Goal: Transaction & Acquisition: Book appointment/travel/reservation

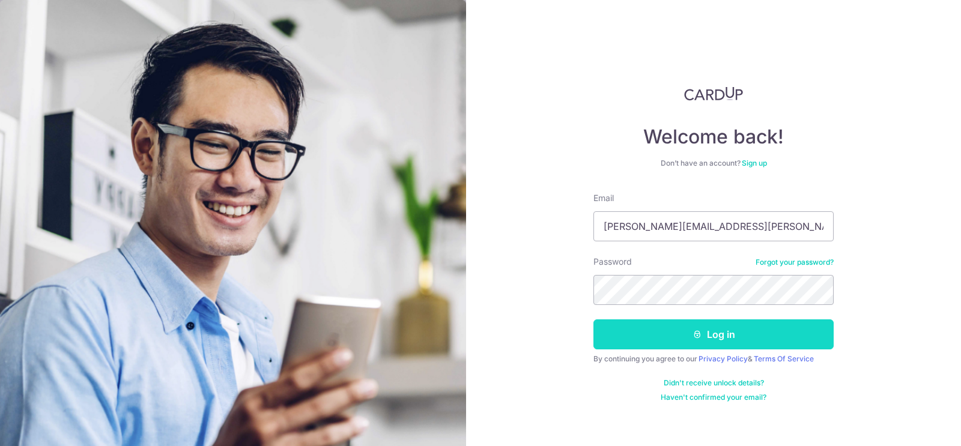
click at [654, 335] on button "Log in" at bounding box center [713, 334] width 240 height 30
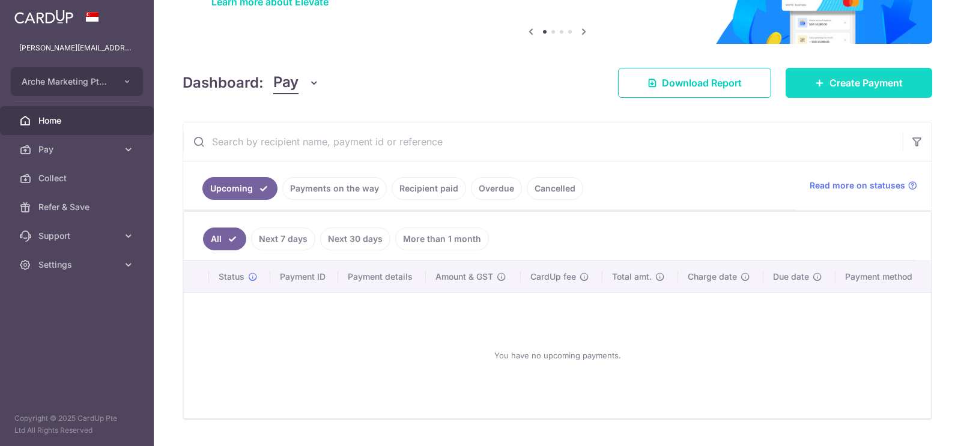
click at [819, 86] on icon at bounding box center [820, 83] width 10 height 10
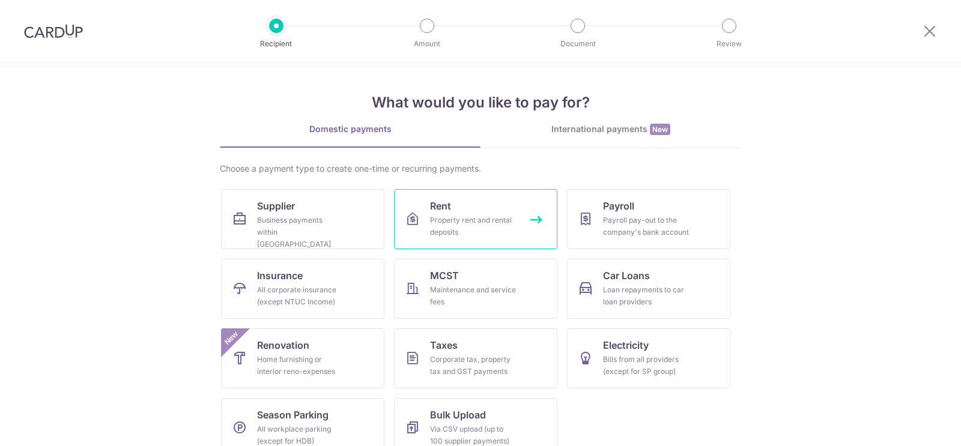
click at [438, 214] on div "Property rent and rental deposits" at bounding box center [473, 226] width 86 height 24
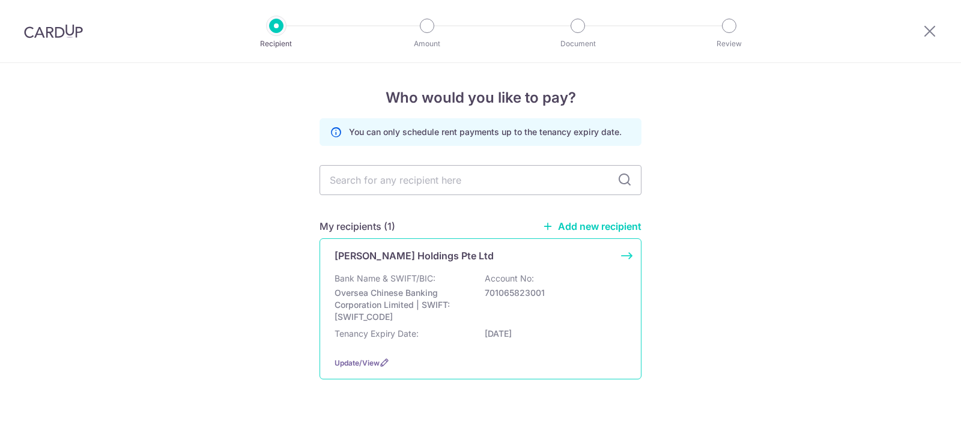
click at [398, 273] on p "Bank Name & SWIFT/BIC:" at bounding box center [384, 279] width 101 height 12
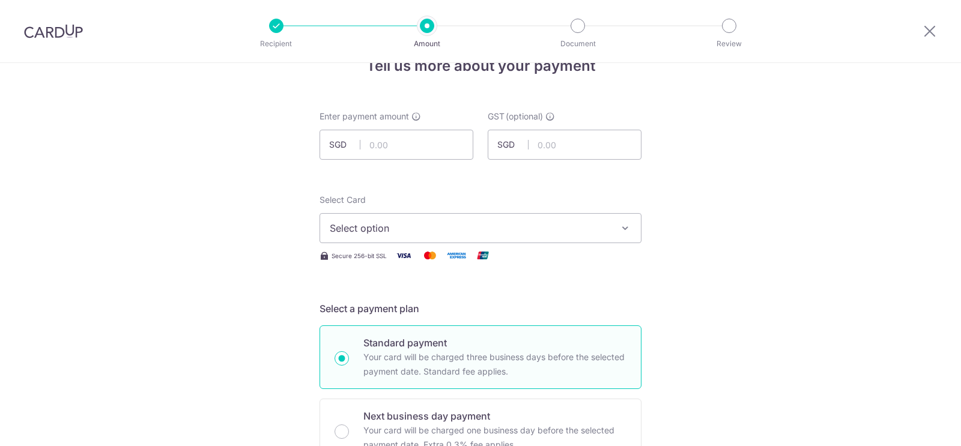
scroll to position [34, 0]
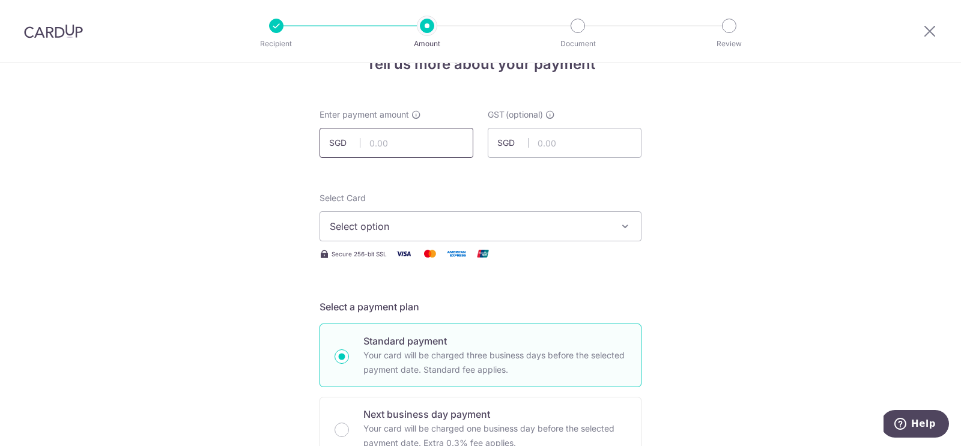
click at [368, 144] on input "text" at bounding box center [396, 143] width 154 height 30
paste input "7,339.45"
type input "7,339.45"
paste input "660.55"
type input "660.55"
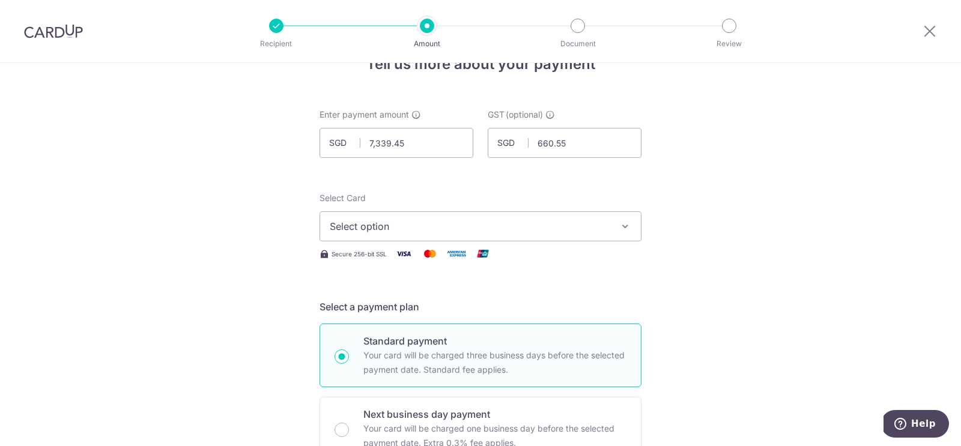
click at [383, 229] on span "Select option" at bounding box center [470, 226] width 280 height 14
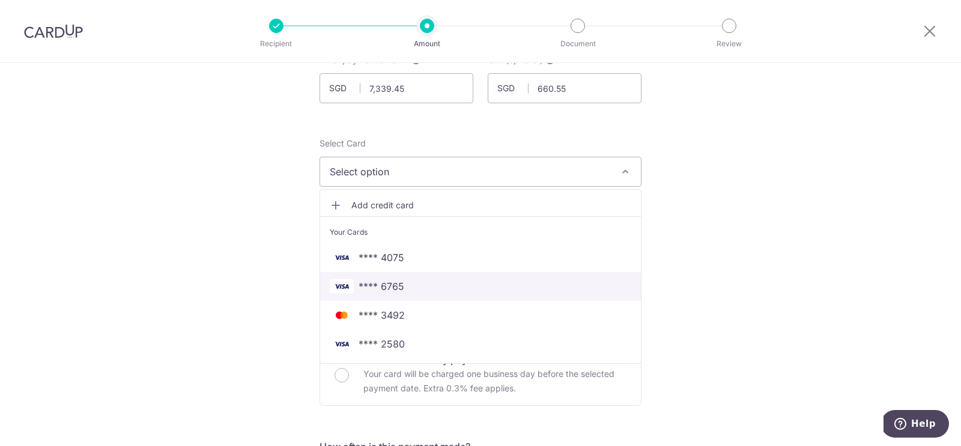
scroll to position [102, 0]
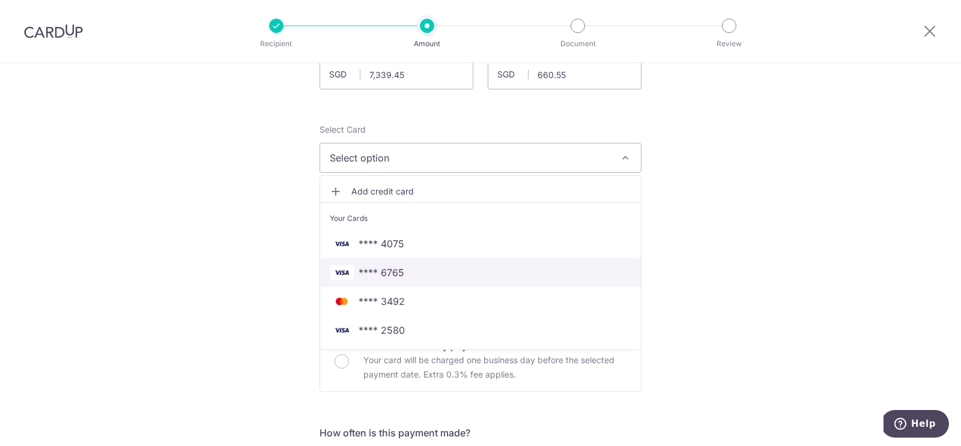
click at [371, 268] on span "**** 6765" at bounding box center [382, 272] width 46 height 14
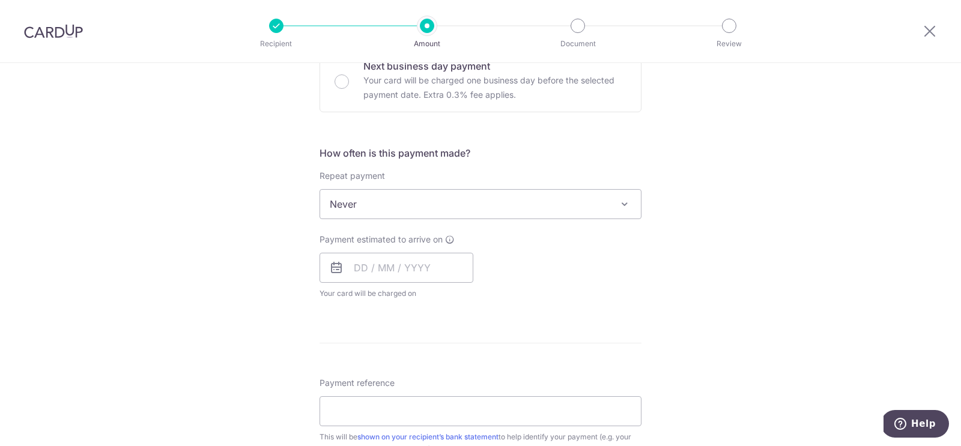
scroll to position [381, 0]
click at [371, 268] on input "text" at bounding box center [396, 268] width 154 height 30
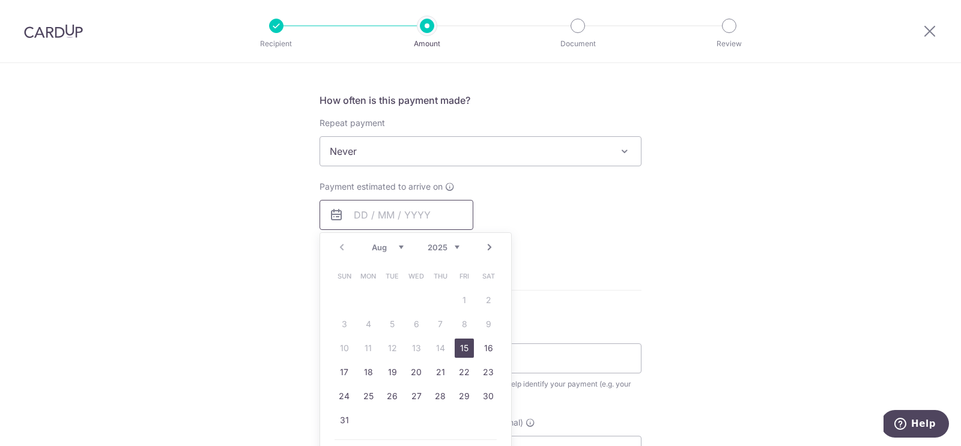
scroll to position [437, 0]
click at [486, 342] on link "16" at bounding box center [488, 345] width 19 height 19
type input "16/08/2025"
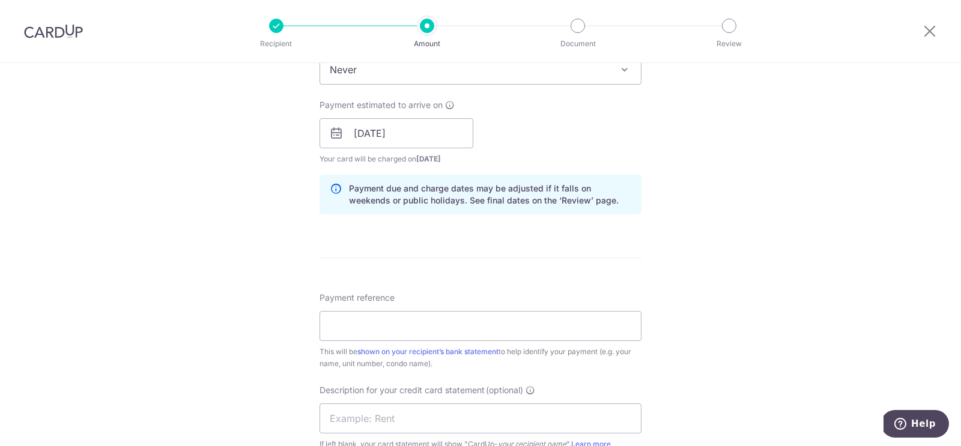
scroll to position [553, 0]
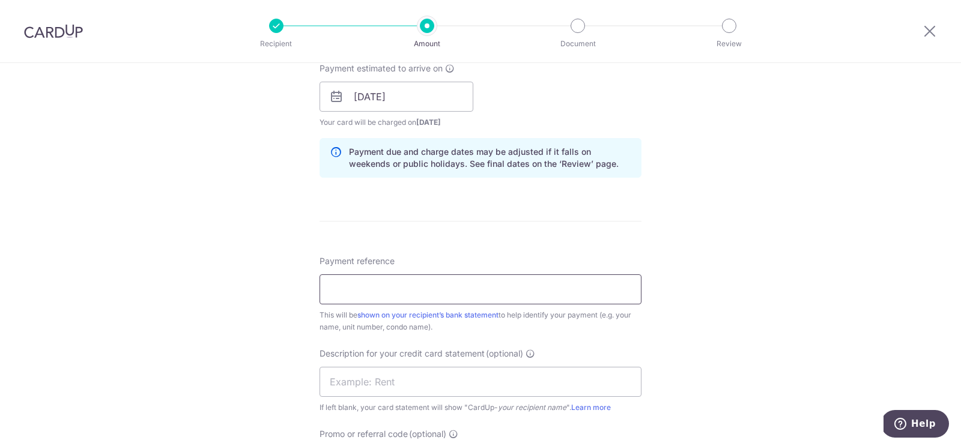
click at [405, 291] on input "Payment reference" at bounding box center [480, 289] width 322 height 30
paste input "BGH0005597"
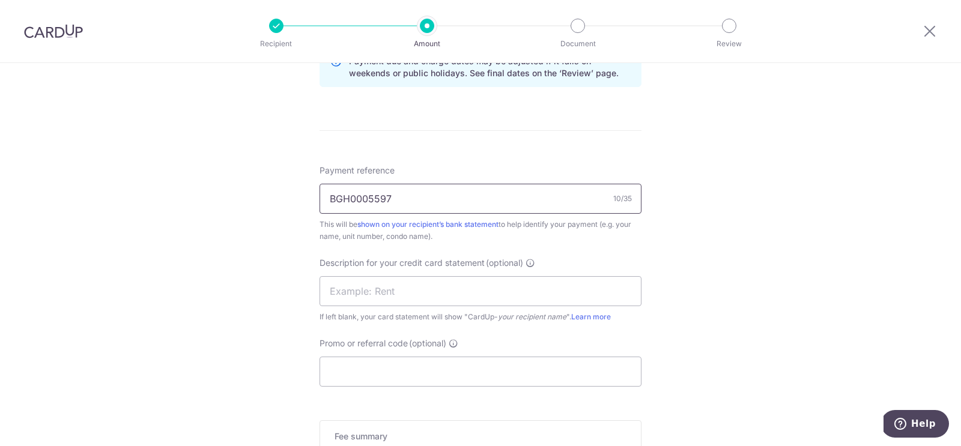
scroll to position [644, 0]
type input "BGH0005597"
click at [376, 284] on input "text" at bounding box center [480, 291] width 322 height 30
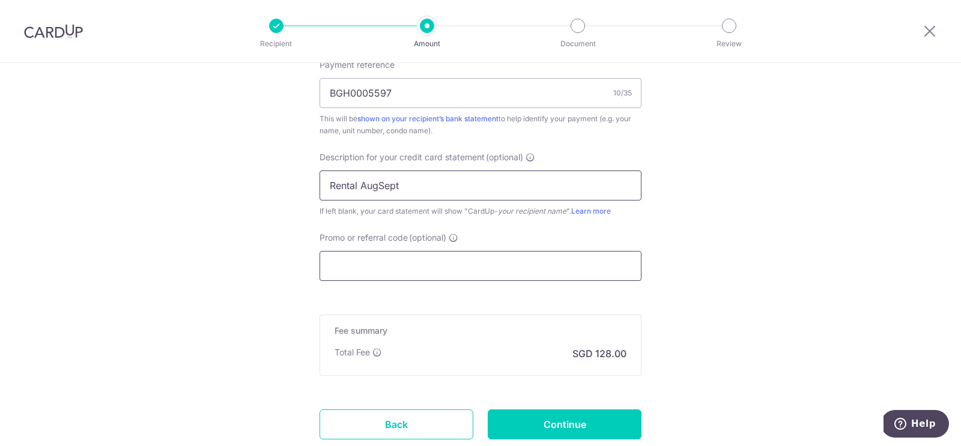
scroll to position [751, 0]
type input "Rental AugSept"
click at [554, 419] on input "Continue" at bounding box center [565, 423] width 154 height 30
type input "Create Schedule"
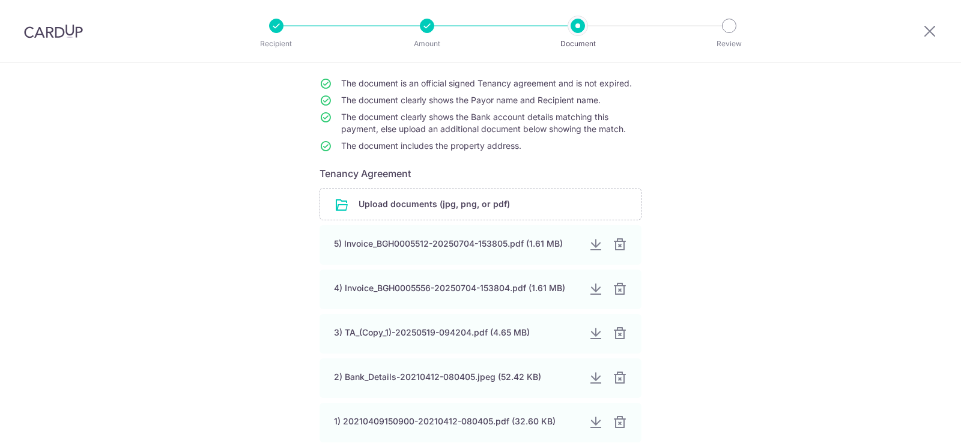
scroll to position [108, 0]
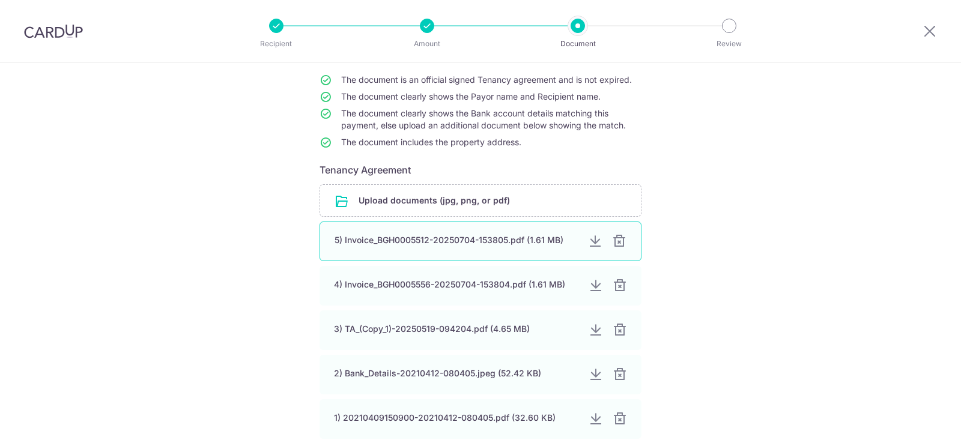
click at [623, 240] on div at bounding box center [619, 241] width 14 height 14
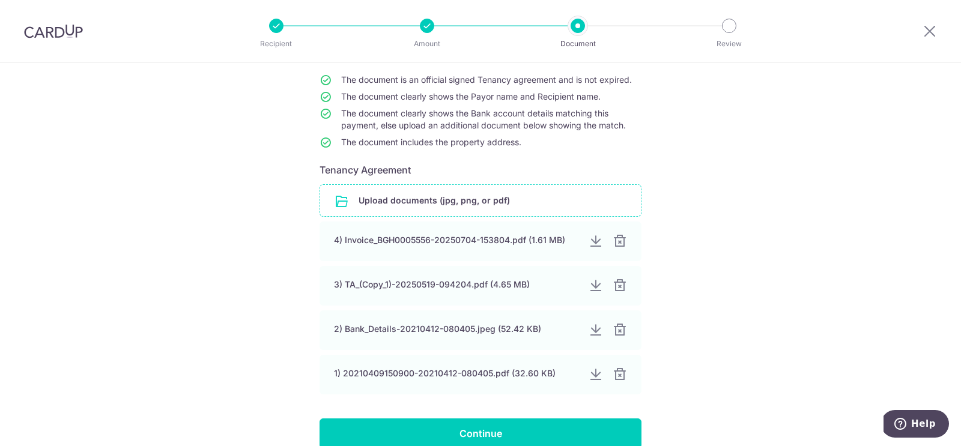
click at [443, 199] on input "file" at bounding box center [480, 200] width 321 height 31
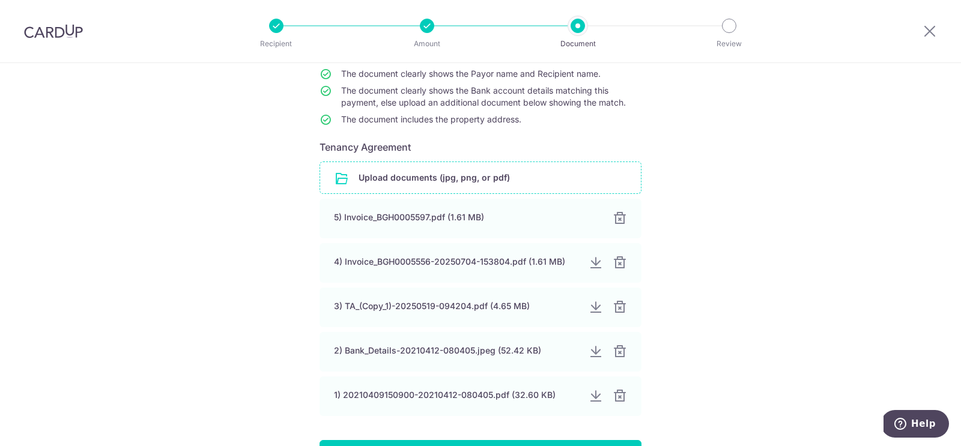
scroll to position [226, 0]
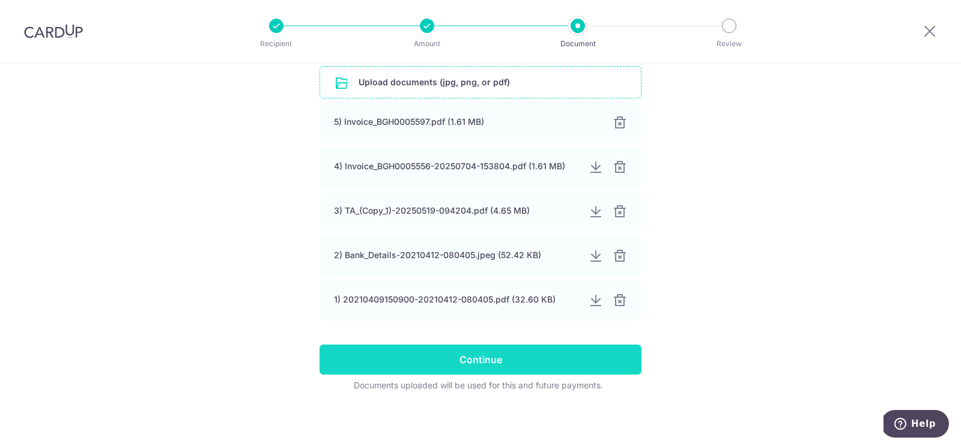
click at [460, 365] on input "Continue" at bounding box center [480, 360] width 322 height 30
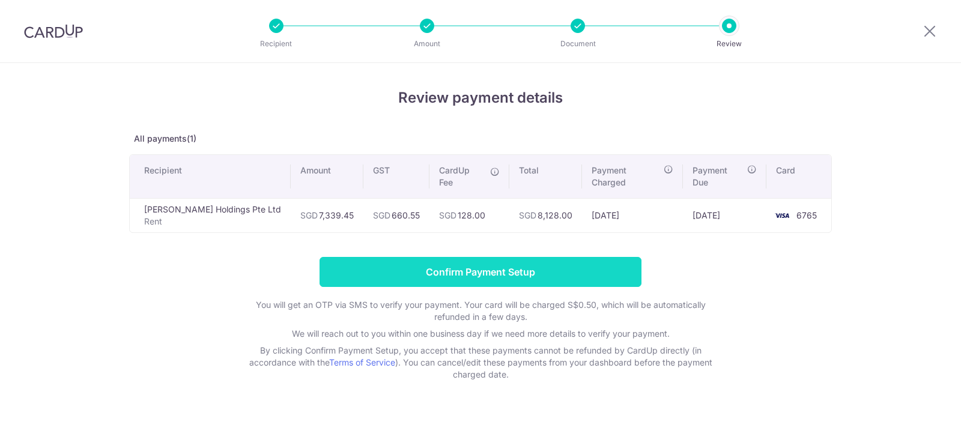
click at [465, 262] on input "Confirm Payment Setup" at bounding box center [480, 272] width 322 height 30
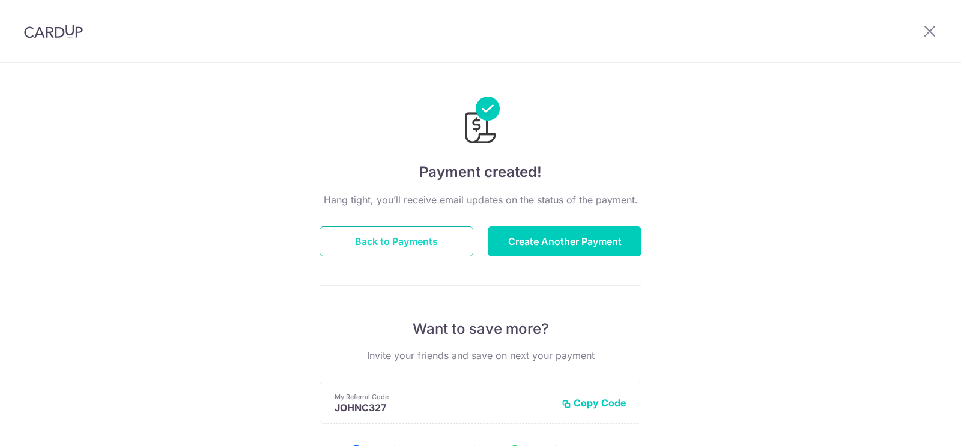
click at [409, 243] on button "Back to Payments" at bounding box center [396, 241] width 154 height 30
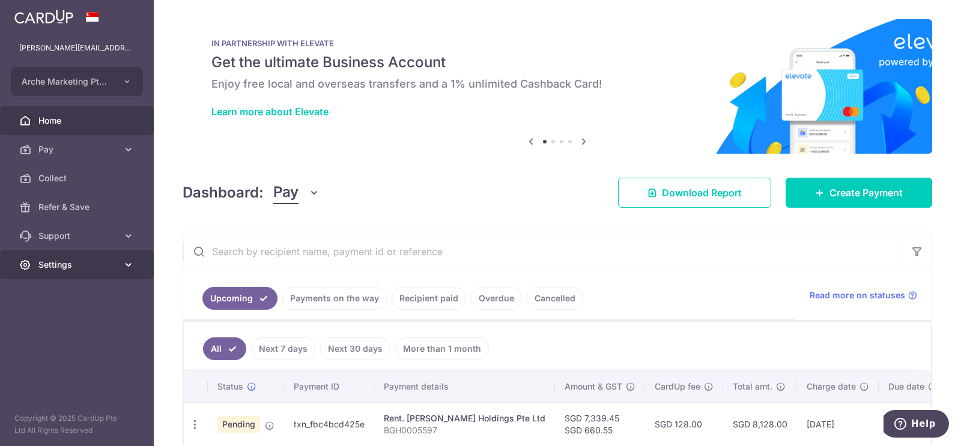
click at [114, 265] on span "Settings" at bounding box center [77, 265] width 79 height 12
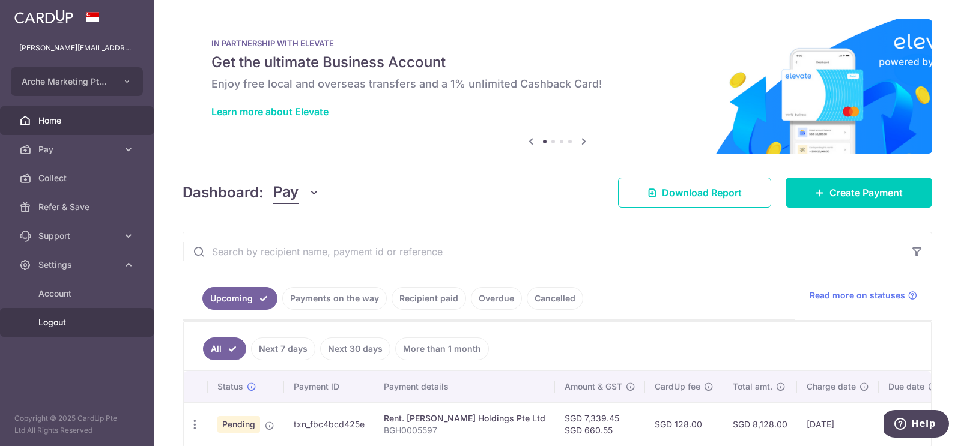
click at [56, 328] on link "Logout" at bounding box center [77, 322] width 154 height 29
